Goal: Information Seeking & Learning: Learn about a topic

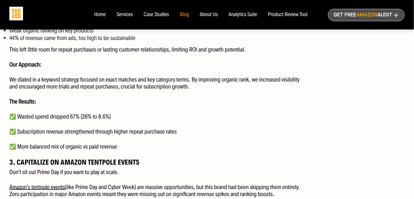
scroll to position [718, 0]
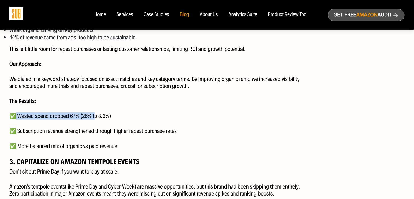
drag, startPoint x: 15, startPoint y: 116, endPoint x: 94, endPoint y: 114, distance: 78.7
click at [94, 114] on p "✅ Wasted spend dropped 67% (26% to 8.6%)" at bounding box center [156, 115] width 294 height 7
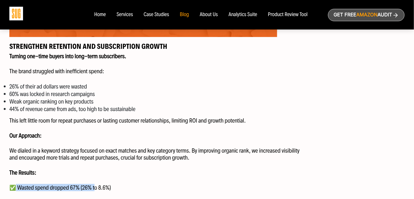
scroll to position [644, 0]
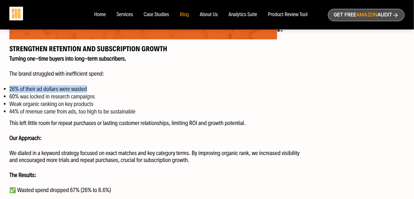
drag, startPoint x: 10, startPoint y: 89, endPoint x: 97, endPoint y: 87, distance: 86.2
click at [97, 87] on li "26% of their ad dollars were wasted" at bounding box center [156, 88] width 294 height 7
copy li "26% of their ad dollars were wasted"
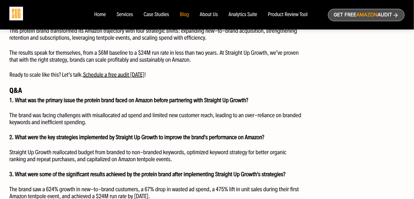
scroll to position [1346, 0]
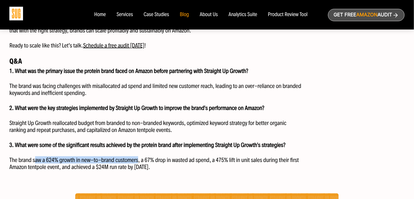
drag, startPoint x: 35, startPoint y: 160, endPoint x: 138, endPoint y: 162, distance: 103.1
click at [138, 162] on p "The brand saw a 624% growth in new-to-brand customers, a 67% drop in wasted ad …" at bounding box center [156, 163] width 294 height 14
copy p "aw a 624% growth in new-to-brand customers"
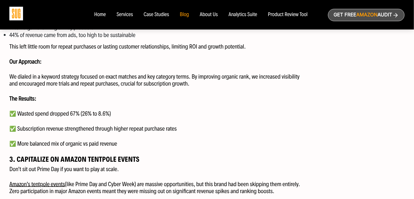
scroll to position [707, 0]
